Goal: Task Accomplishment & Management: Use online tool/utility

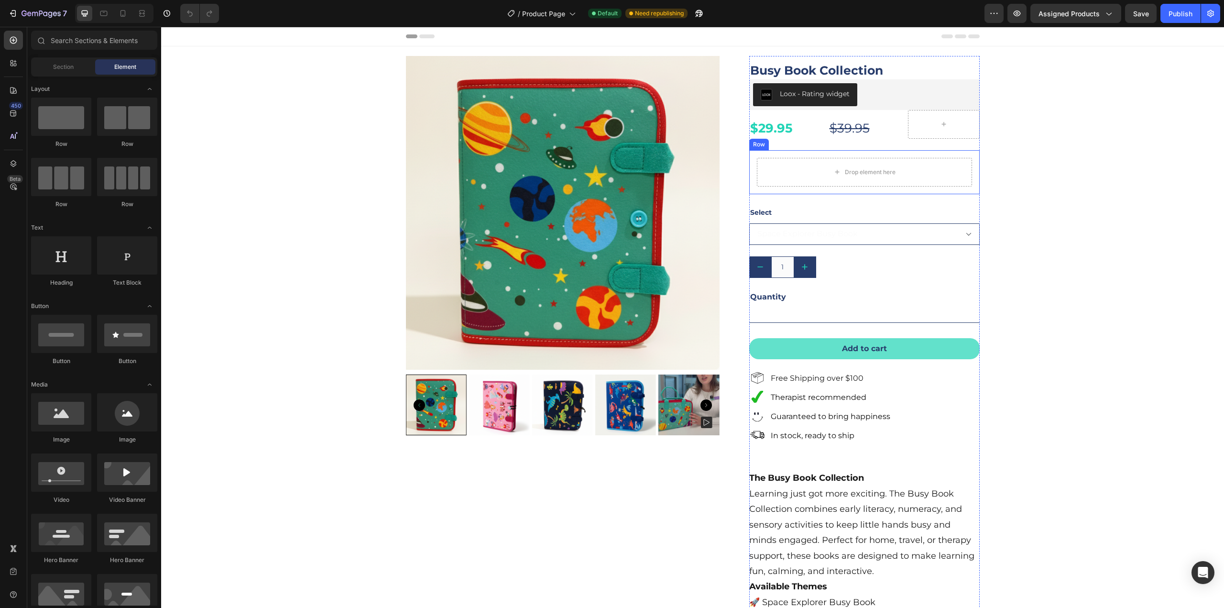
click at [750, 148] on div "Row" at bounding box center [759, 144] width 20 height 11
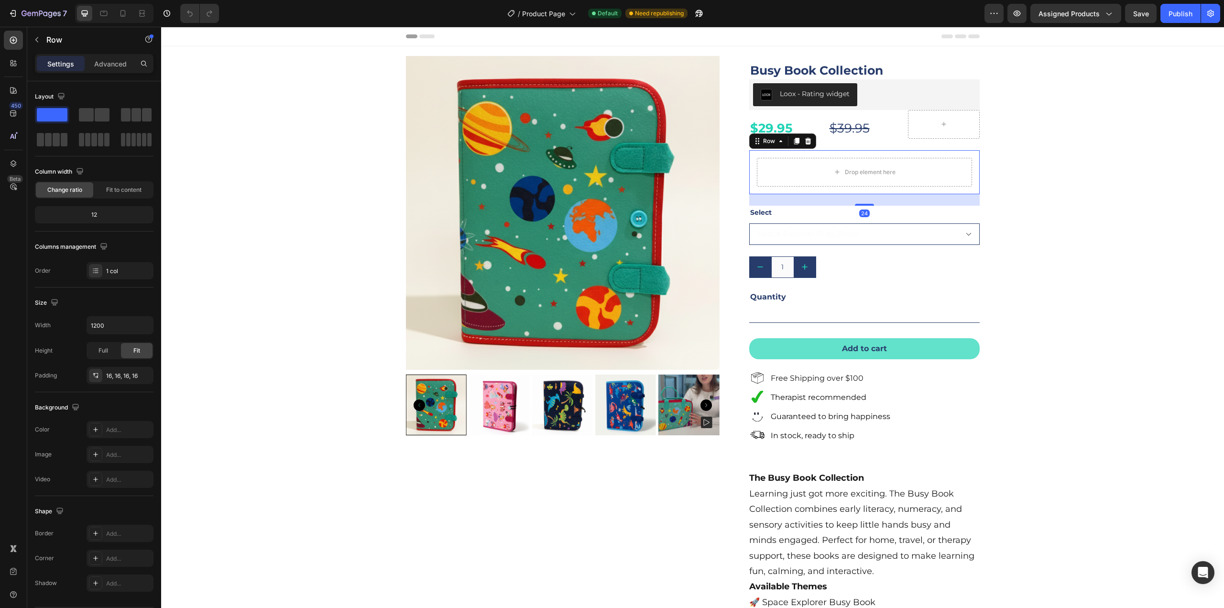
drag, startPoint x: 803, startPoint y: 141, endPoint x: 812, endPoint y: 141, distance: 8.6
click at [804, 141] on icon at bounding box center [808, 141] width 8 height 8
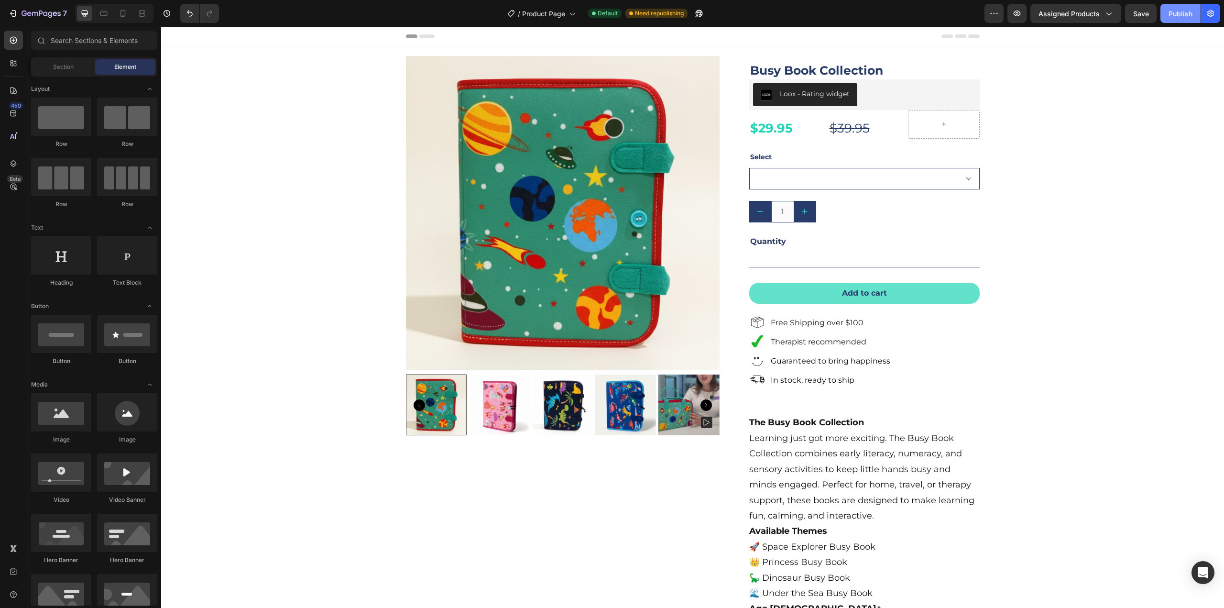
click at [1179, 18] on div "Publish" at bounding box center [1180, 14] width 24 height 10
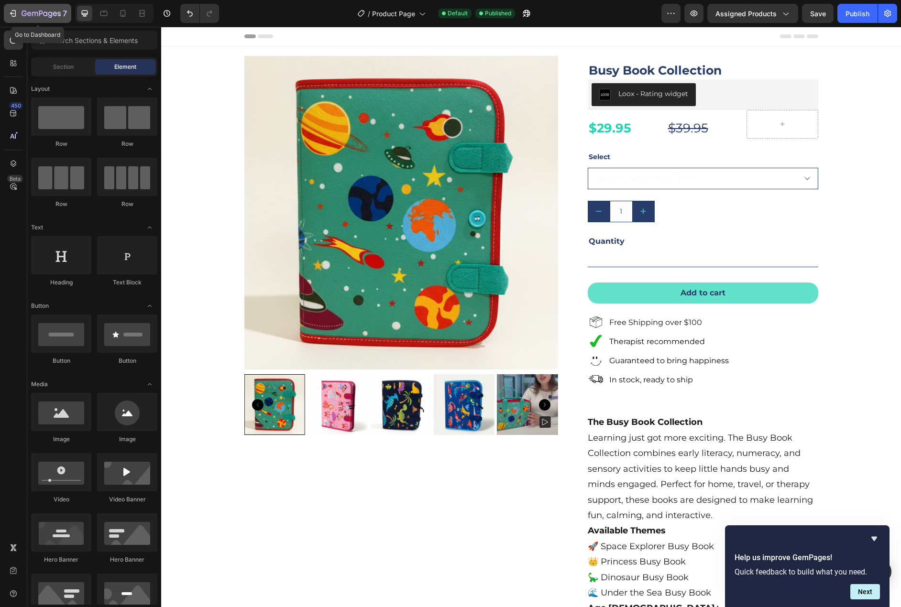
click at [12, 10] on icon "button" at bounding box center [13, 14] width 10 height 10
